Goal: Task Accomplishment & Management: Manage account settings

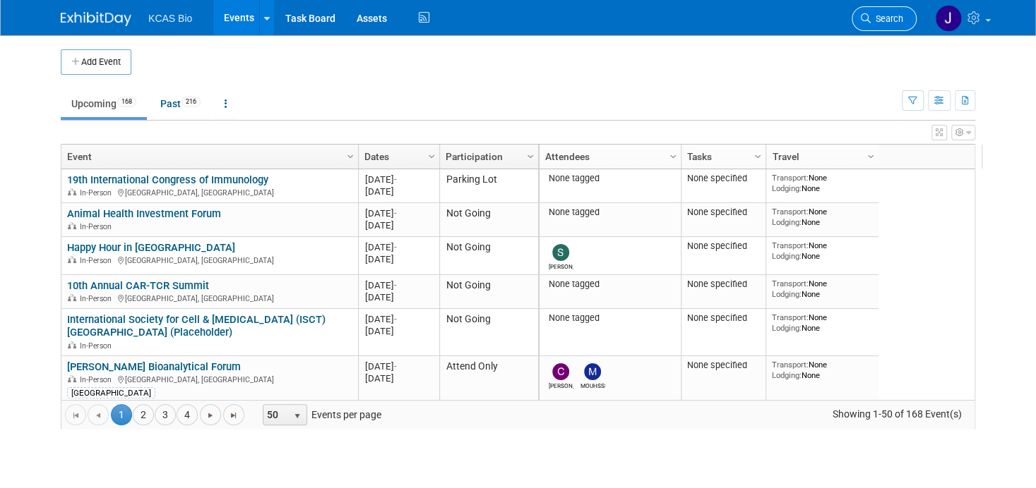
click at [900, 18] on span "Search" at bounding box center [886, 18] width 32 height 11
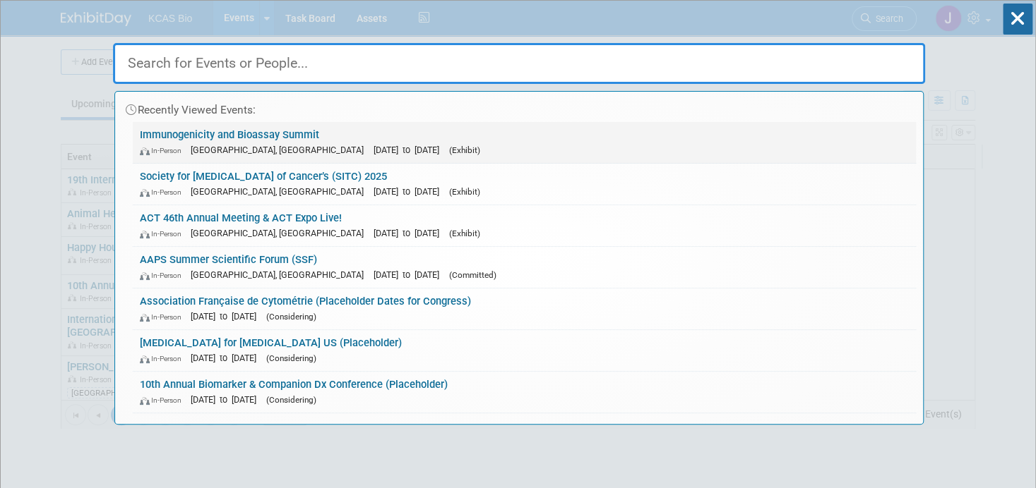
click at [220, 128] on link "Immunogenicity and Bioassay Summit In-Person [GEOGRAPHIC_DATA], [GEOGRAPHIC_DAT…" at bounding box center [524, 142] width 783 height 41
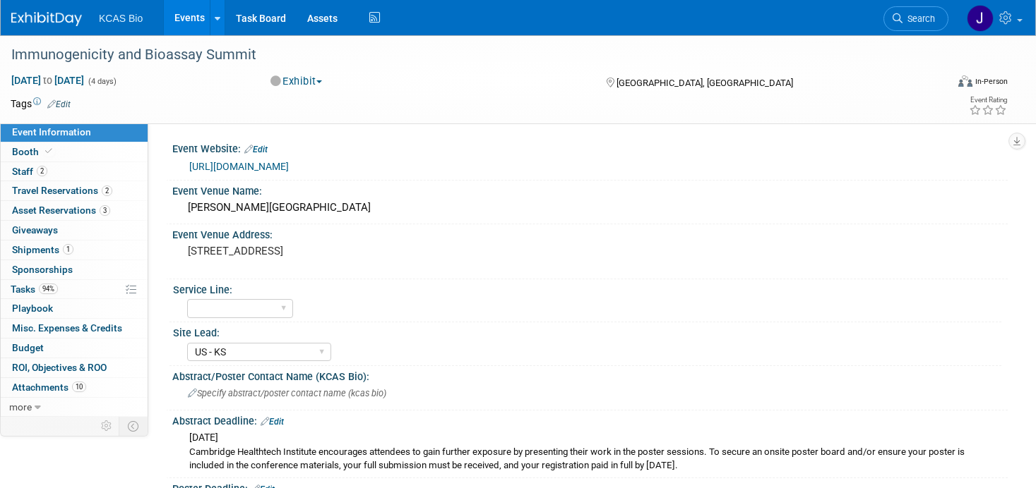
select select "US - KS"
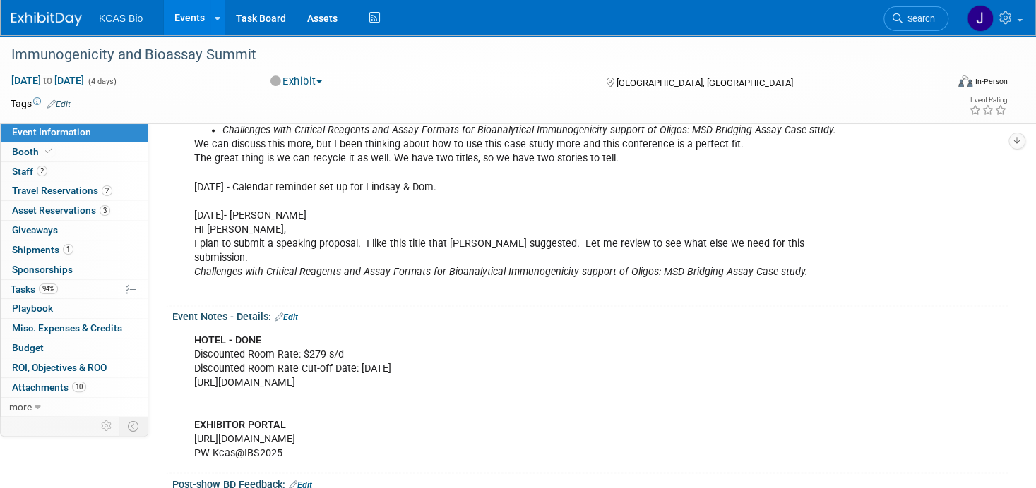
scroll to position [1093, 0]
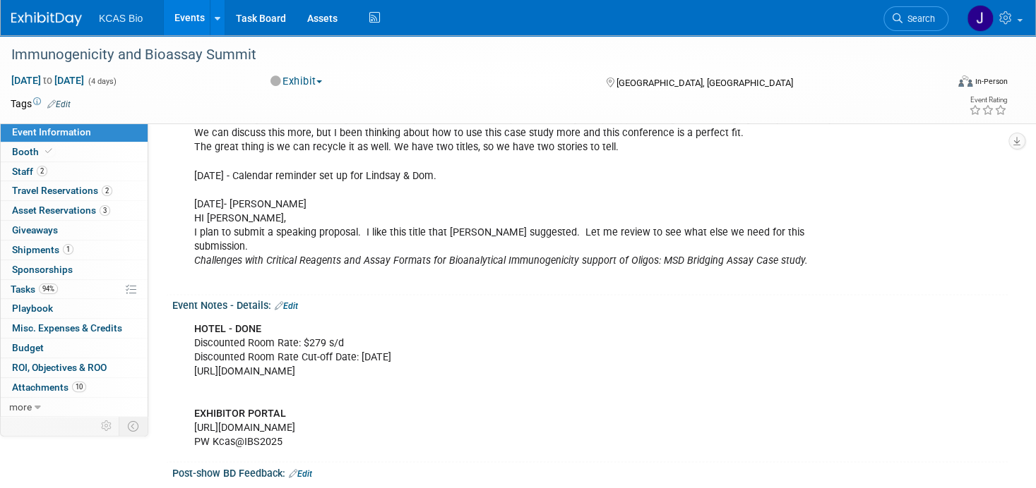
click at [293, 301] on link "Edit" at bounding box center [286, 306] width 23 height 10
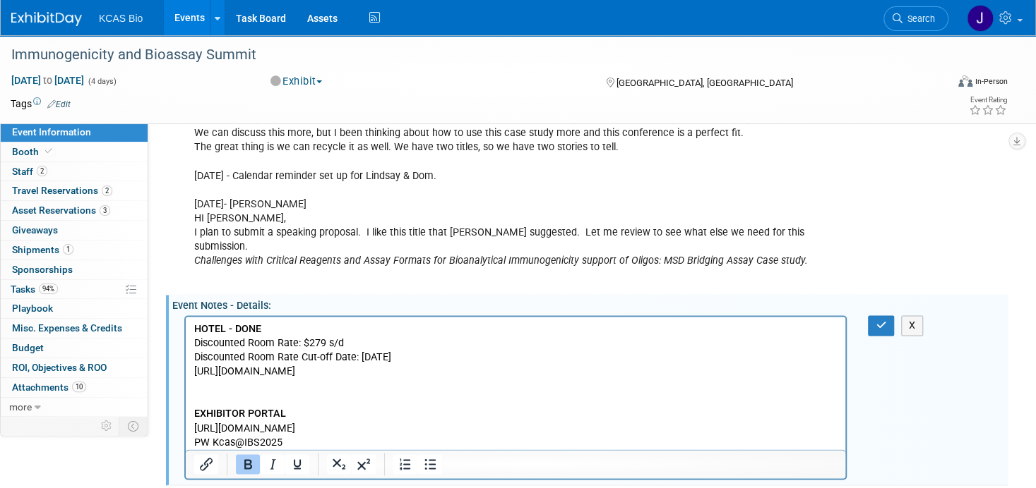
scroll to position [0, 0]
click at [294, 442] on p "HOTEL - DONE Discounted Room Rate: $279 s/d Discounted Room Rate Cut-off Date: …" at bounding box center [515, 386] width 643 height 128
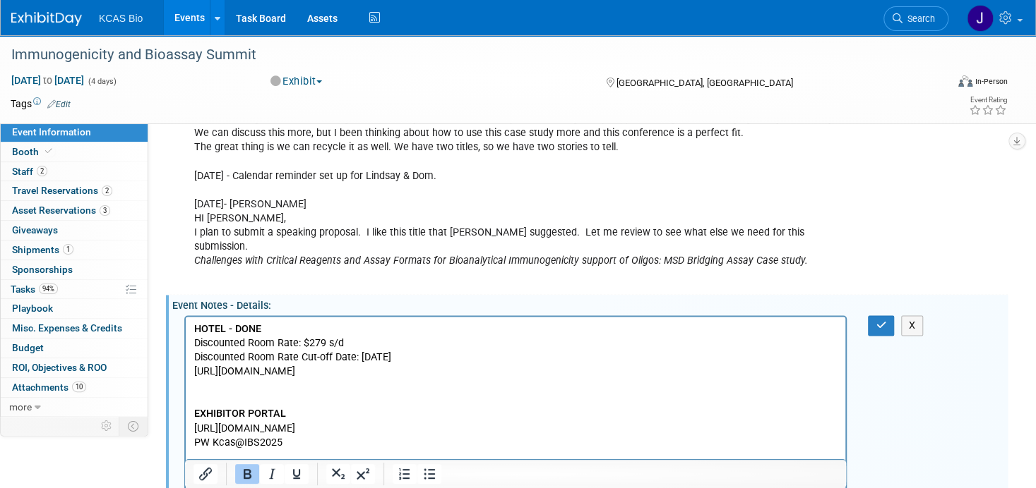
scroll to position [1100, 0]
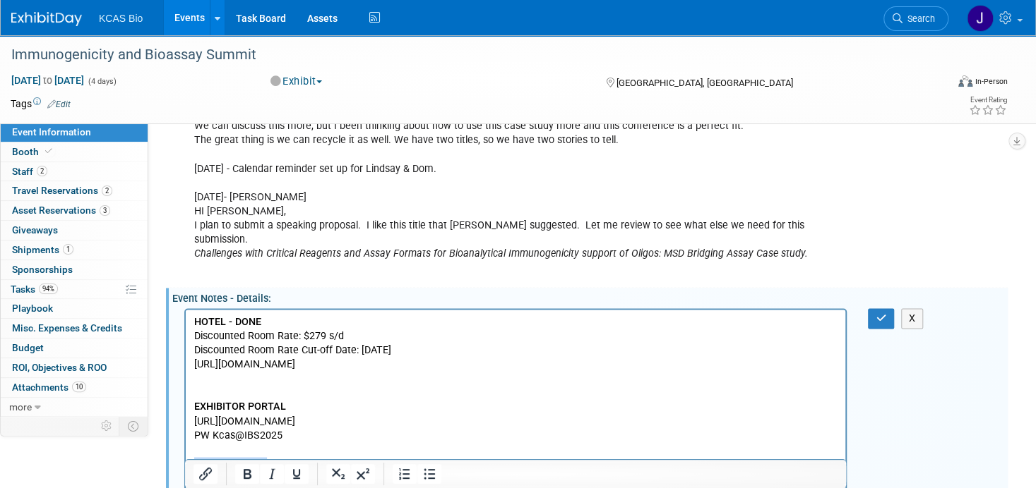
drag, startPoint x: 265, startPoint y: 462, endPoint x: 193, endPoint y: 458, distance: 72.1
click at [193, 458] on html "HOTEL - DONE Discounted Room Rate: $279 s/d Discounted Room Rate Cut-off Date: …" at bounding box center [515, 397] width 659 height 176
click at [246, 479] on icon "Bold" at bounding box center [248, 474] width 8 height 10
click at [887, 308] on button "button" at bounding box center [881, 318] width 26 height 20
